Goal: Complete application form

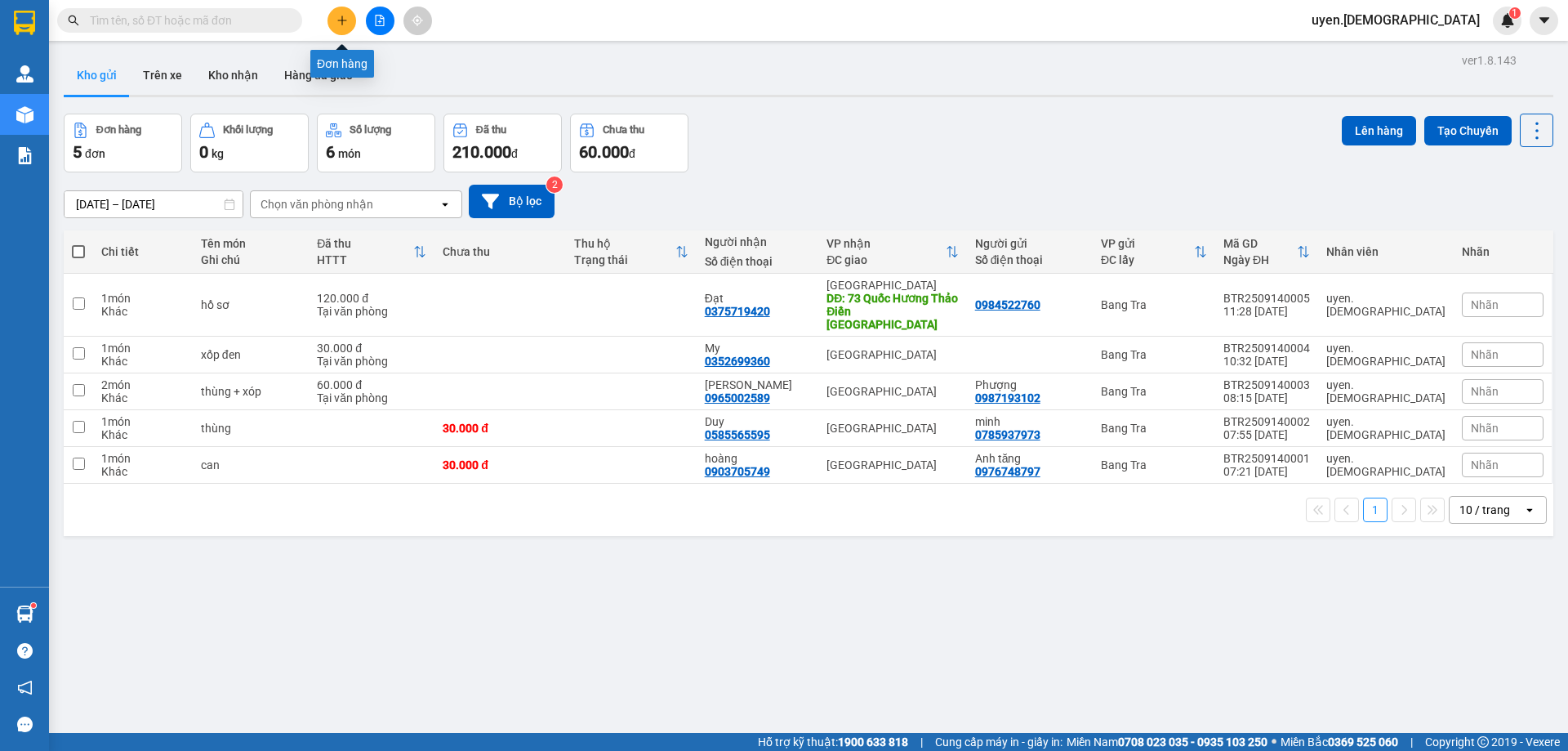
click at [341, 23] on icon "plus" at bounding box center [343, 20] width 12 height 12
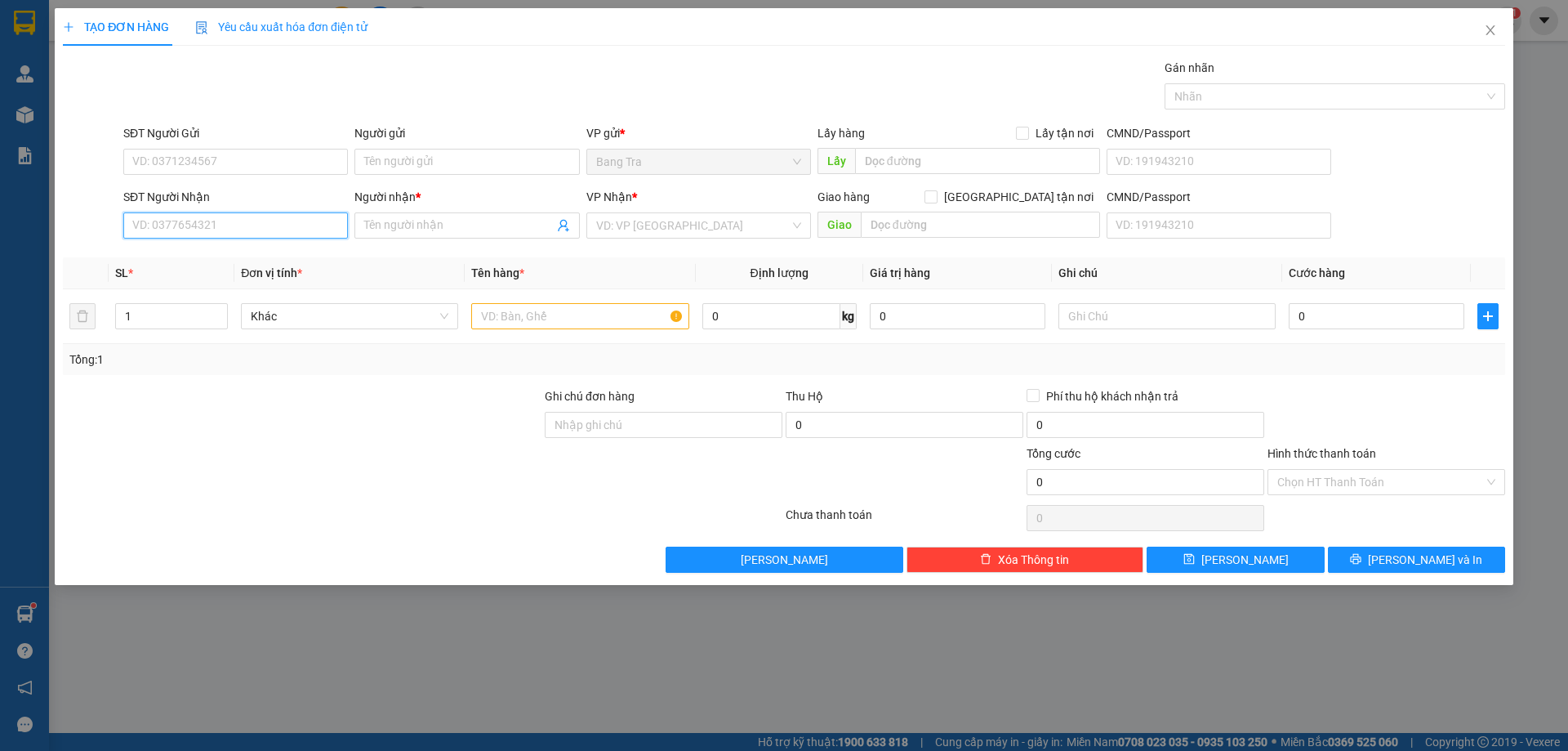
click at [219, 229] on input "SĐT Người Nhận" at bounding box center [235, 225] width 224 height 26
type input "0"
click at [1384, 317] on input "0" at bounding box center [1376, 316] width 176 height 26
type input "3"
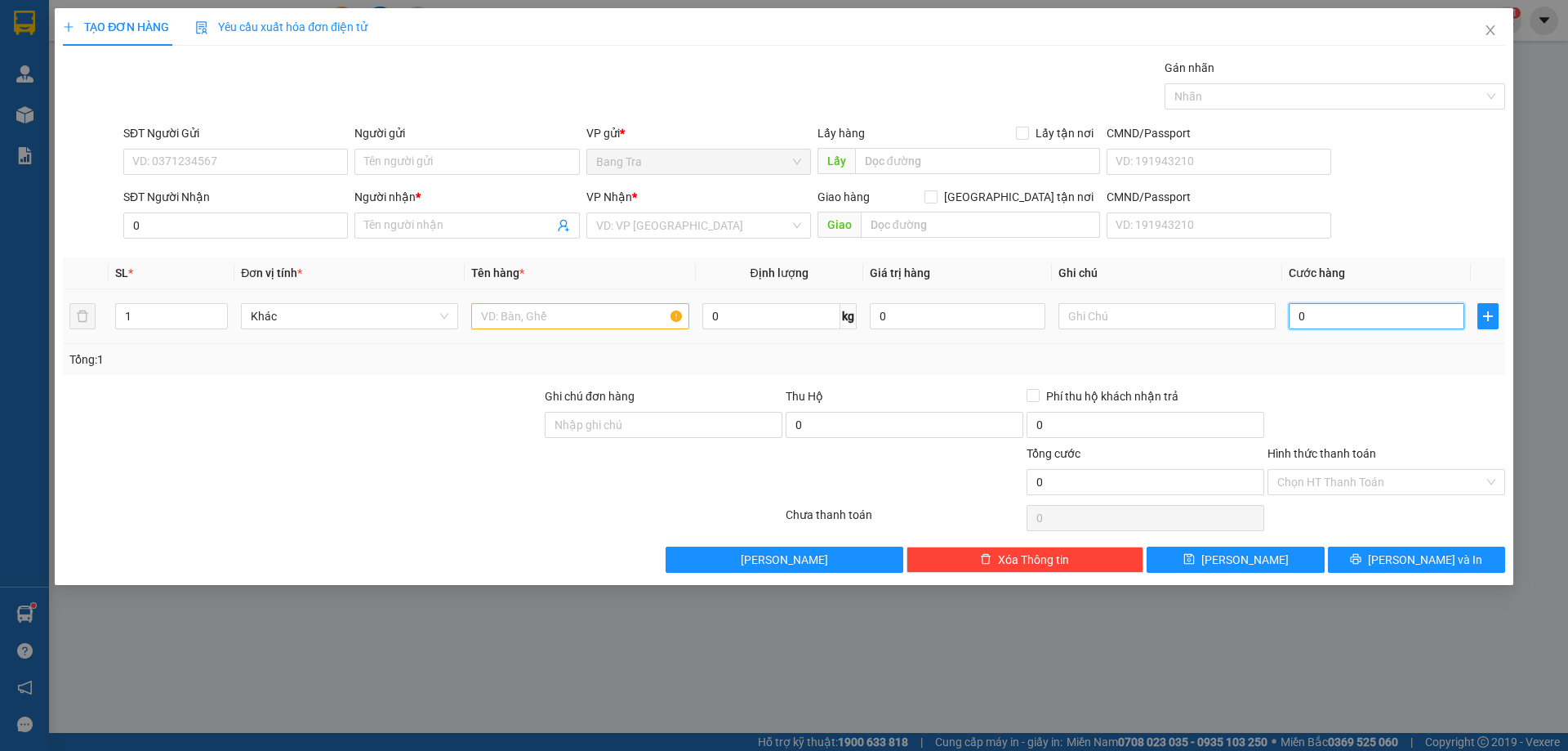
type input "3"
type input "30"
type input "30.000"
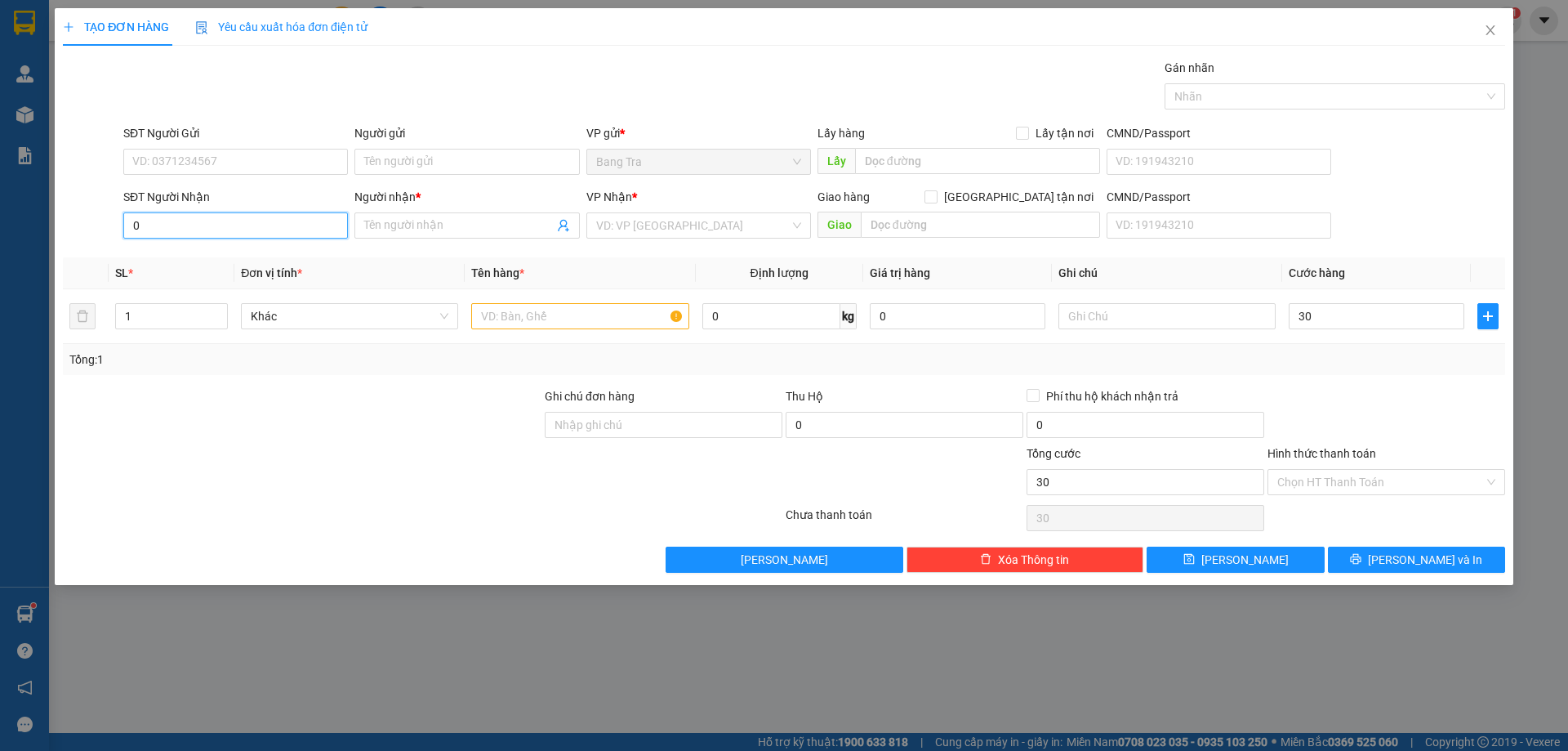
type input "30.000"
click at [312, 236] on input "0" at bounding box center [235, 225] width 224 height 26
type input "0906705392"
click at [296, 264] on div "0906705392 - linh" at bounding box center [235, 258] width 205 height 18
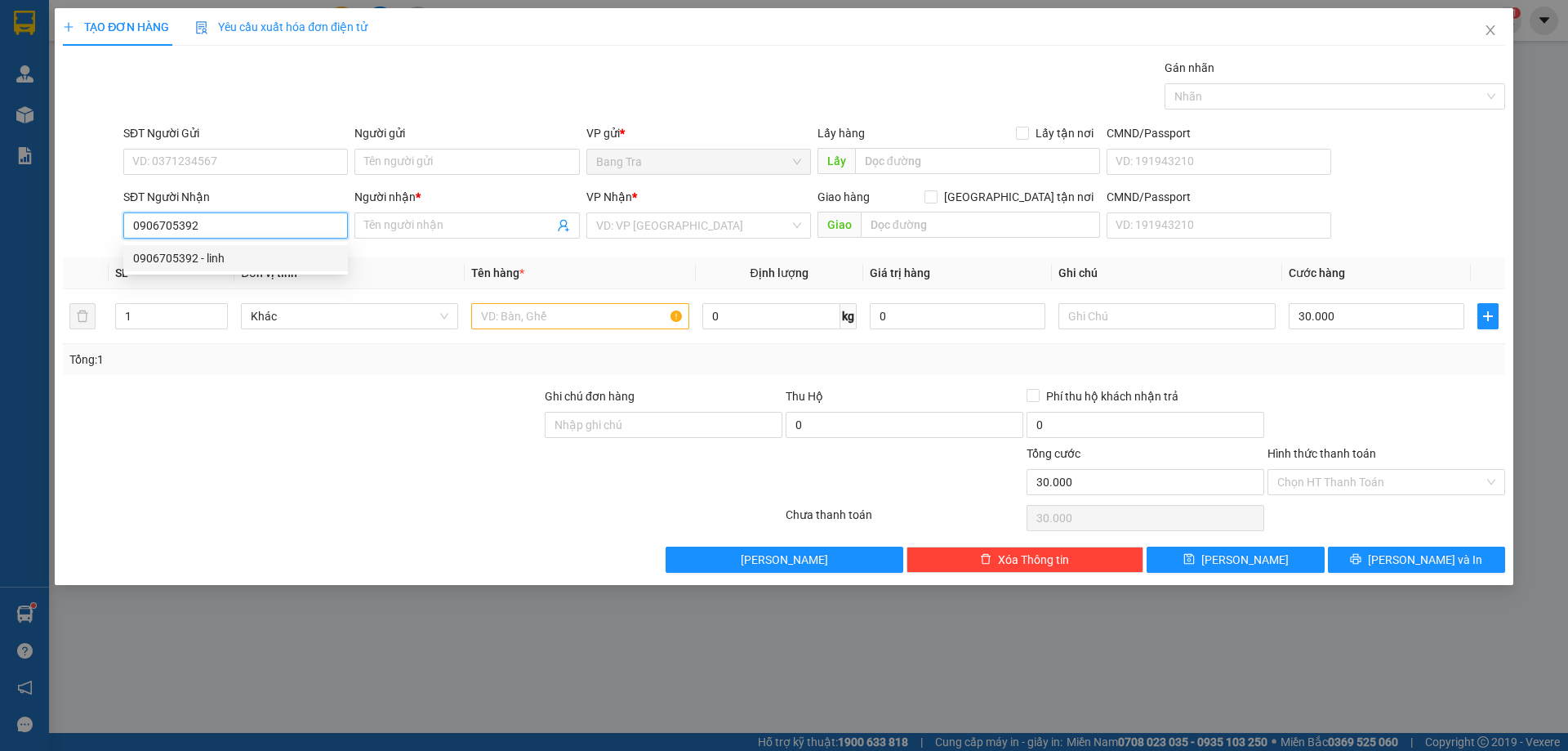
type input "linh"
type input "0906705392"
click at [488, 320] on input "text" at bounding box center [580, 316] width 217 height 26
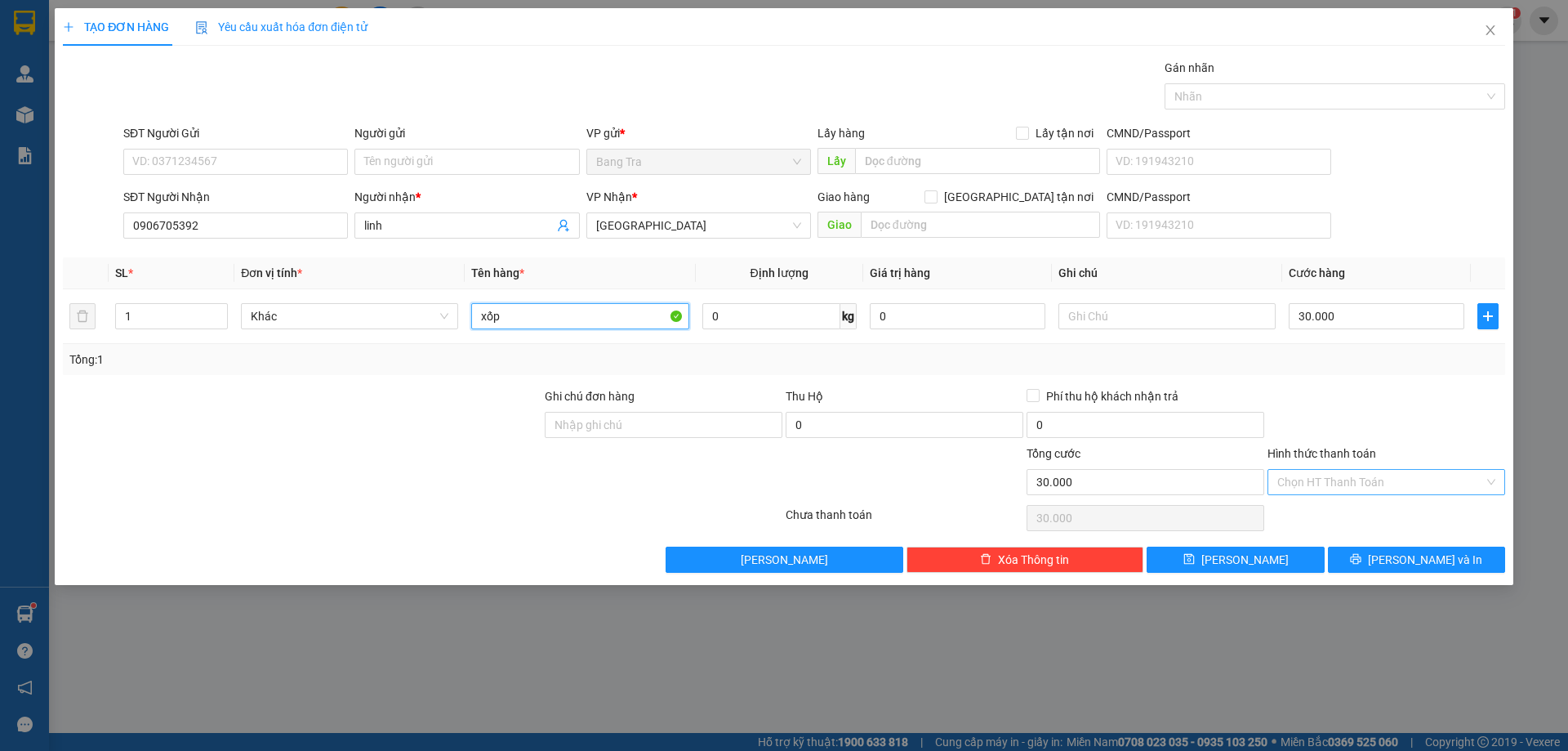
type input "xốp"
click at [1325, 479] on input "Hình thức thanh toán" at bounding box center [1381, 482] width 207 height 24
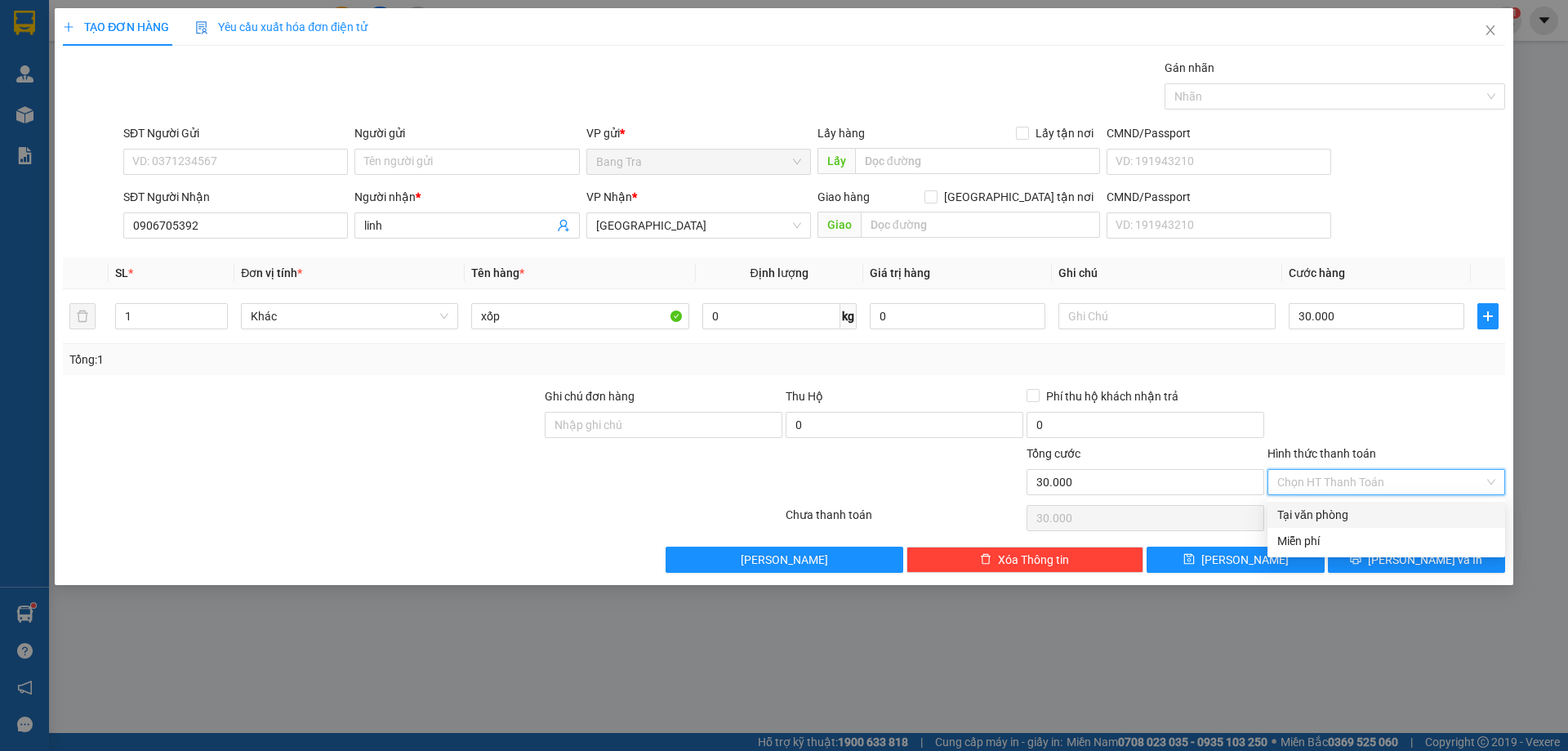
click at [1334, 509] on div "Tại văn phòng" at bounding box center [1386, 515] width 218 height 18
type input "0"
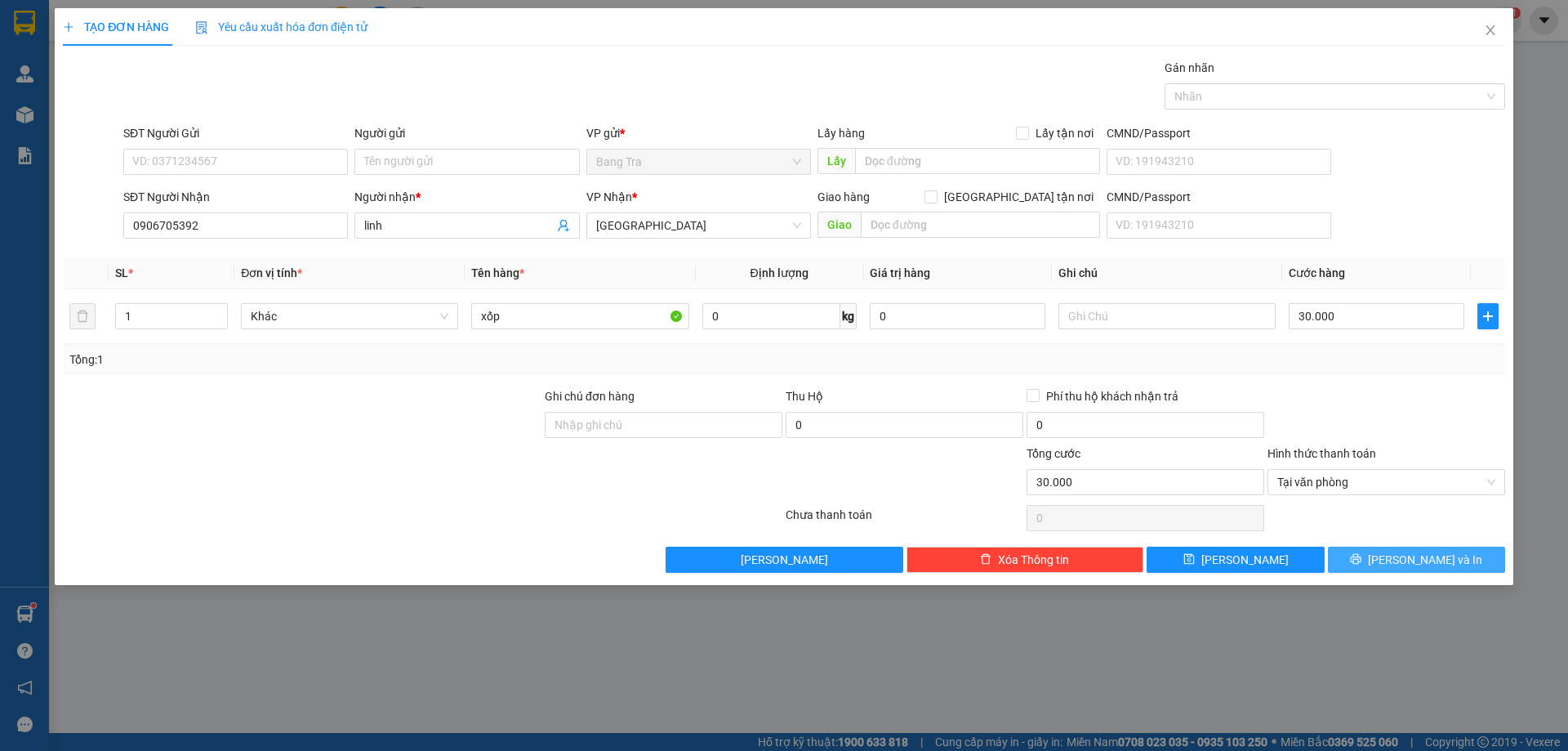
click at [1365, 563] on button "[PERSON_NAME] và In" at bounding box center [1417, 560] width 178 height 26
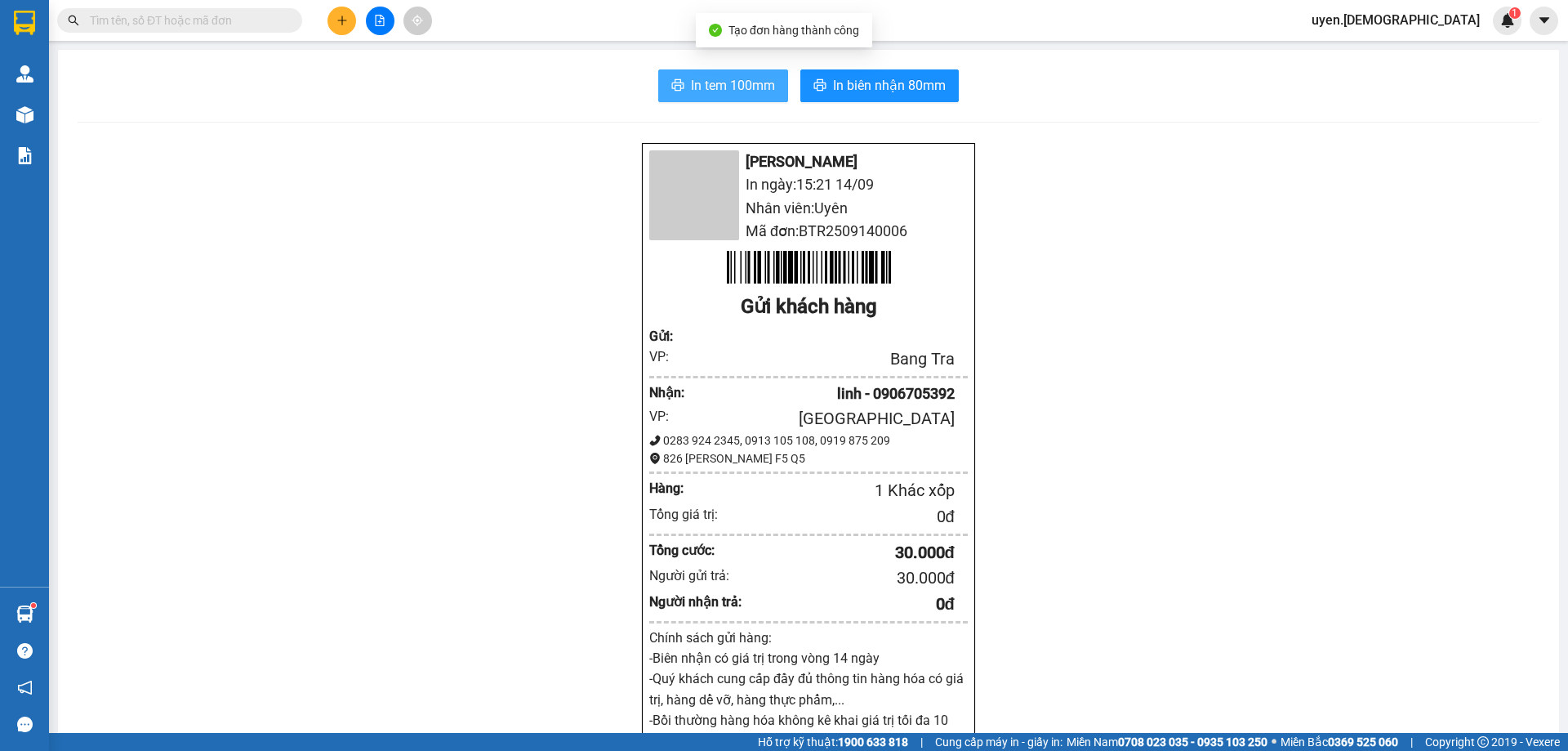
click at [678, 88] on icon "printer" at bounding box center [678, 85] width 13 height 12
